Goal: Share content: Share content

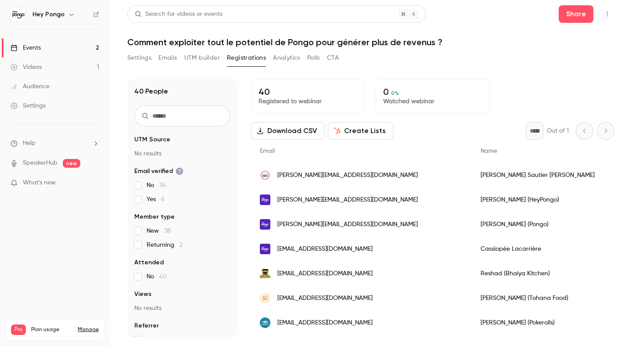
click at [48, 44] on link "Events 2" at bounding box center [55, 47] width 110 height 19
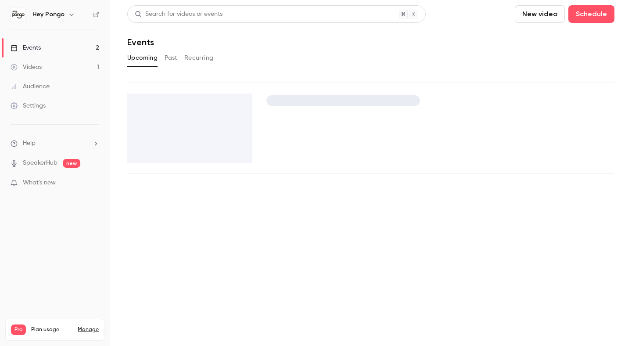
click at [43, 66] on link "Videos 1" at bounding box center [55, 67] width 110 height 19
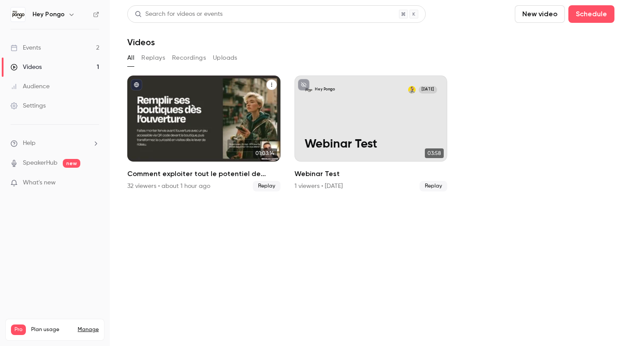
click at [221, 146] on div "Comment exploiter tout le potentiel de Pongo pour générer plus de revenus ?" at bounding box center [203, 119] width 153 height 86
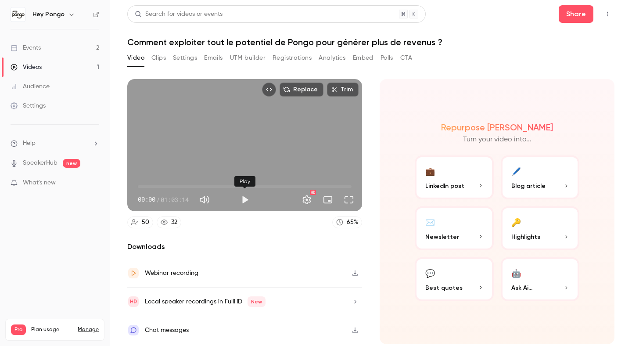
click at [242, 202] on button "Play" at bounding box center [245, 200] width 18 height 18
click at [344, 189] on div "Turn on miniplayer" at bounding box center [329, 181] width 57 height 19
click at [345, 185] on div "Turn on miniplayer" at bounding box center [329, 181] width 57 height 11
click at [262, 186] on span "00:03" at bounding box center [245, 187] width 214 height 14
click at [341, 186] on span "36:45" at bounding box center [245, 187] width 214 height 14
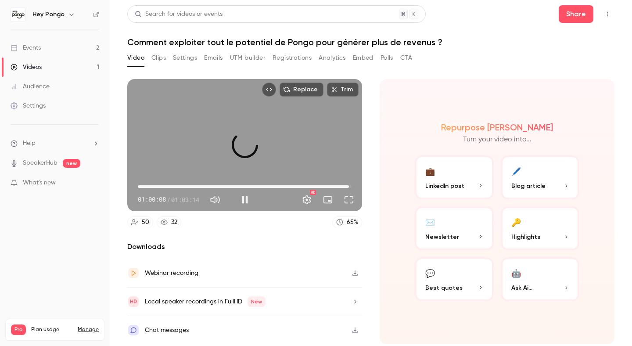
click at [349, 188] on span "01:02:27" at bounding box center [245, 187] width 214 height 14
click at [350, 187] on span "01:02:29" at bounding box center [349, 186] width 3 height 3
click at [244, 200] on button "Play" at bounding box center [245, 200] width 18 height 18
click at [347, 187] on span "01:01:50" at bounding box center [245, 187] width 214 height 14
type input "******"
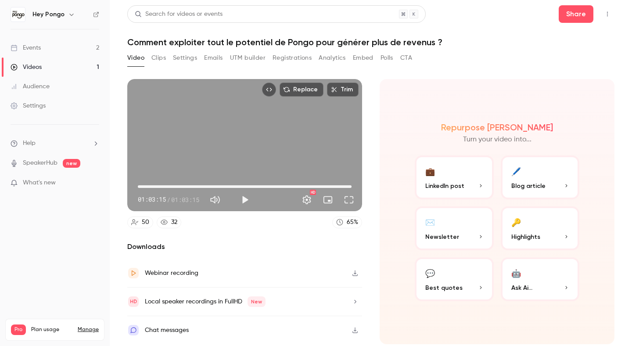
click at [173, 227] on div "32" at bounding box center [174, 222] width 6 height 9
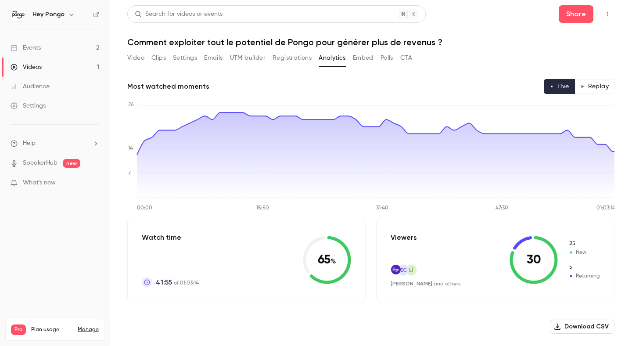
click at [592, 89] on button "Replay" at bounding box center [595, 86] width 40 height 15
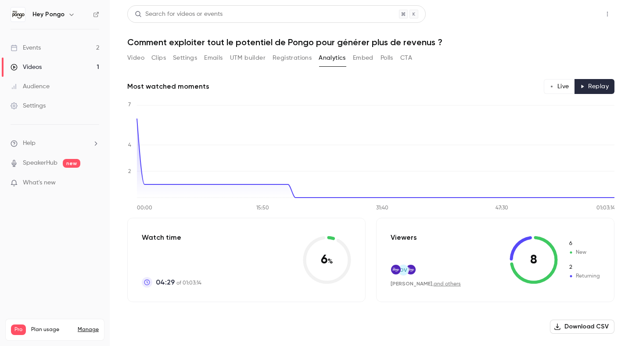
click at [565, 12] on button "Share" at bounding box center [576, 14] width 35 height 18
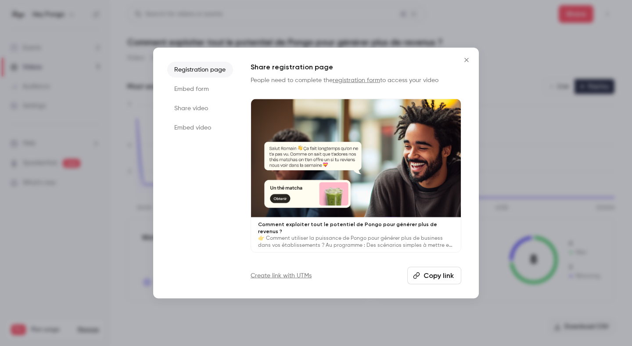
click at [195, 115] on li "Share video" at bounding box center [200, 109] width 66 height 16
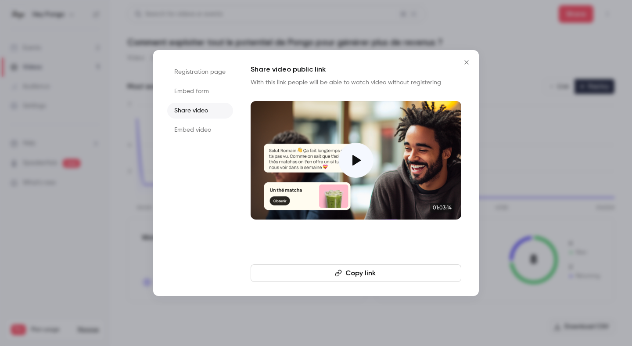
click at [277, 273] on button "Copy link" at bounding box center [356, 273] width 211 height 18
click at [277, 274] on button "Copy link" at bounding box center [356, 273] width 211 height 18
click at [203, 89] on li "Embed form" at bounding box center [200, 91] width 66 height 16
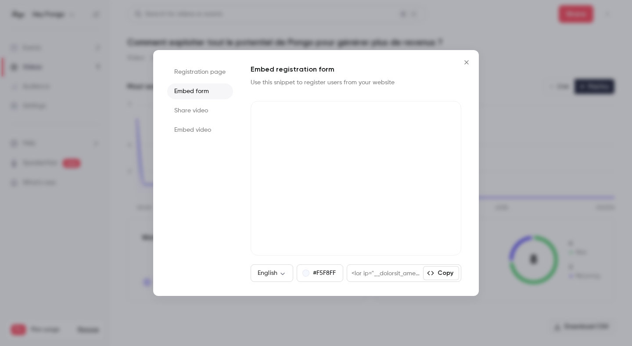
click at [203, 78] on li "Registration page" at bounding box center [200, 72] width 66 height 16
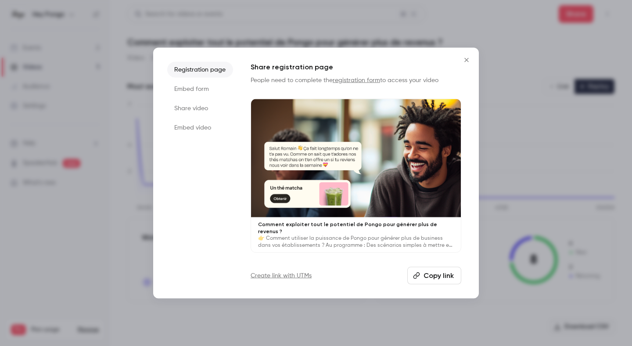
click at [196, 116] on li "Share video" at bounding box center [200, 109] width 66 height 16
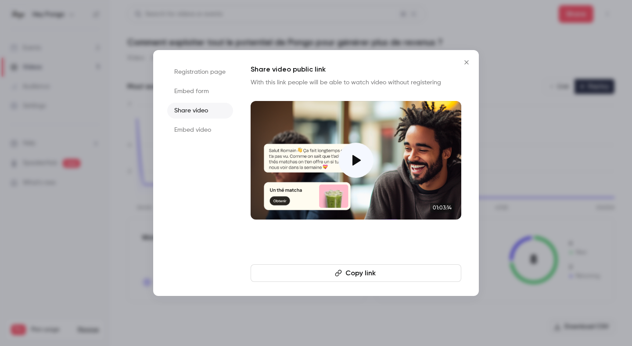
click at [320, 276] on button "Copy link" at bounding box center [356, 273] width 211 height 18
click at [465, 63] on icon "Close" at bounding box center [466, 62] width 4 height 4
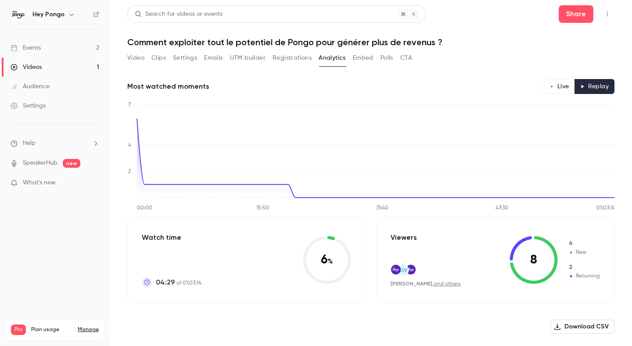
click at [331, 238] on icon at bounding box center [331, 238] width 8 height 4
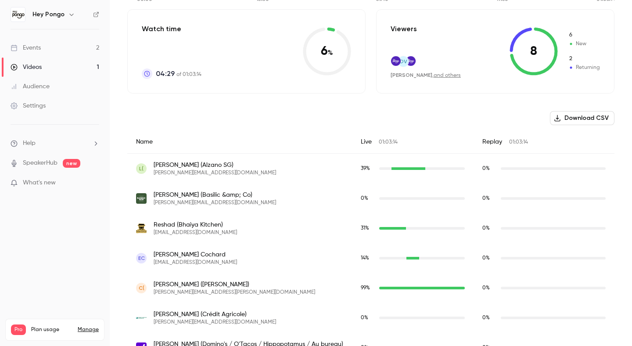
scroll to position [207, 0]
